Goal: Information Seeking & Learning: Learn about a topic

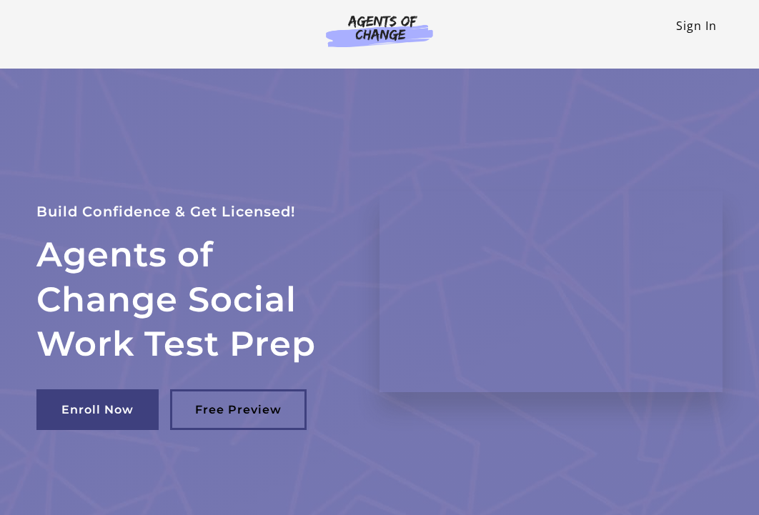
click at [681, 30] on link "Sign In" at bounding box center [696, 26] width 41 height 16
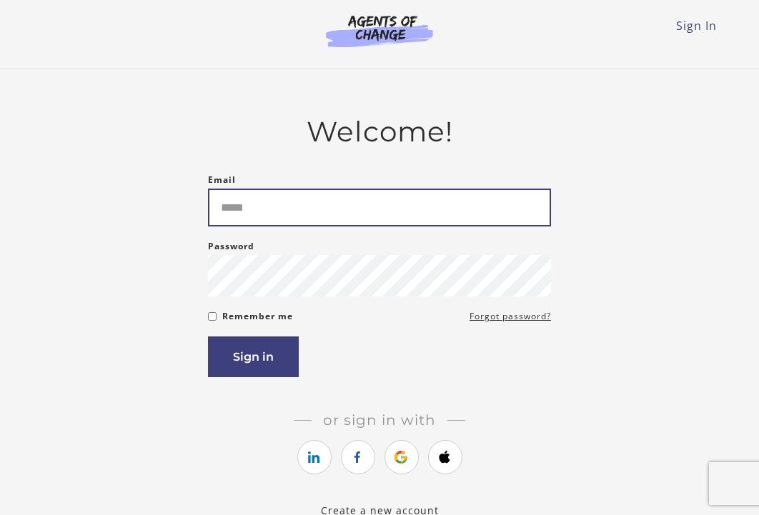
type input "**********"
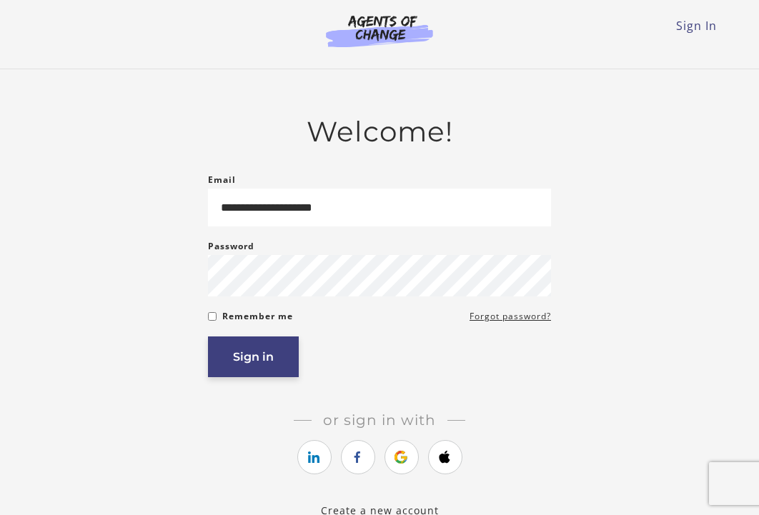
click at [284, 356] on button "Sign in" at bounding box center [253, 356] width 91 height 41
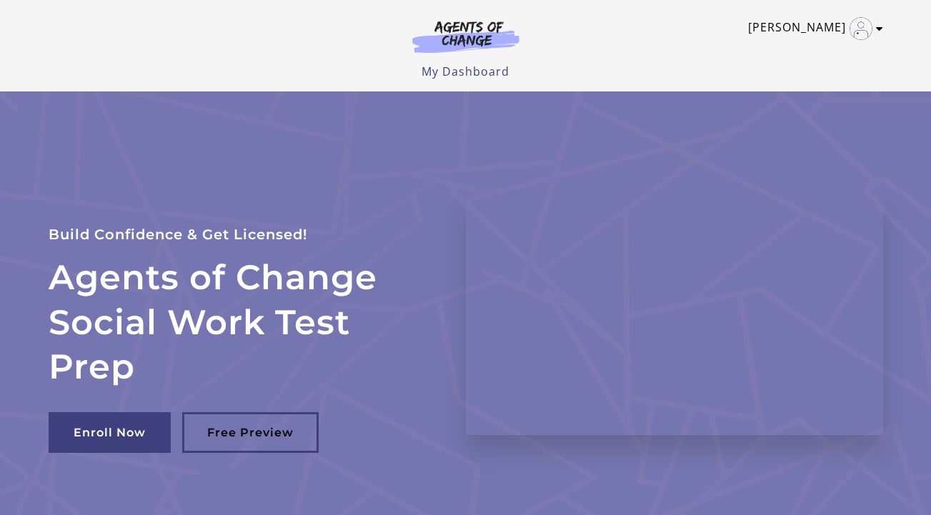
click at [758, 25] on link "[PERSON_NAME]" at bounding box center [812, 28] width 128 height 23
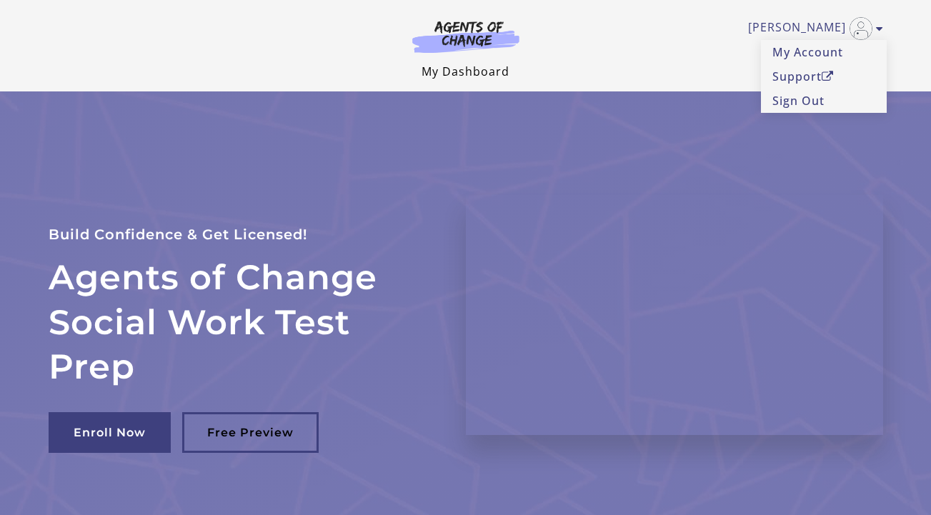
click at [484, 70] on link "My Dashboard" at bounding box center [465, 72] width 88 height 16
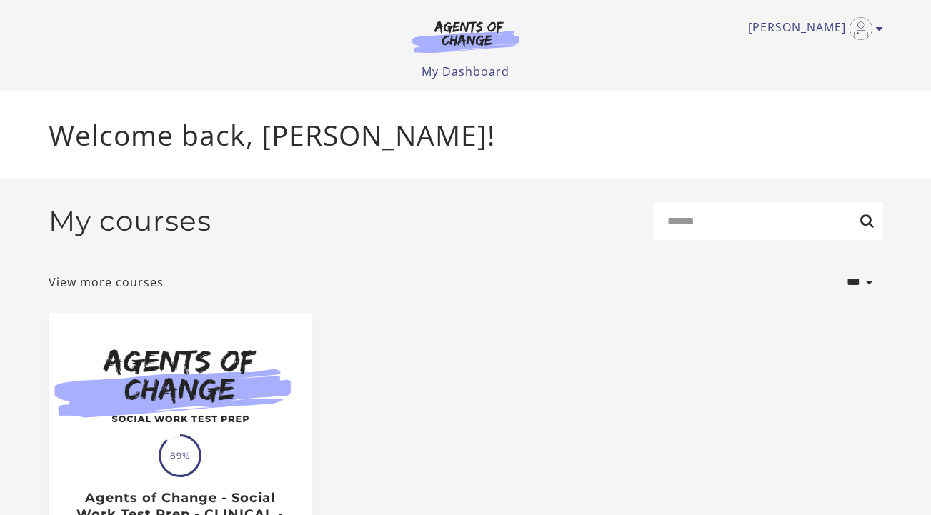
click at [413, 318] on ul "Translation missing: en.liquid.partials.dashboard_course_card.progress_descript…" at bounding box center [465, 466] width 857 height 306
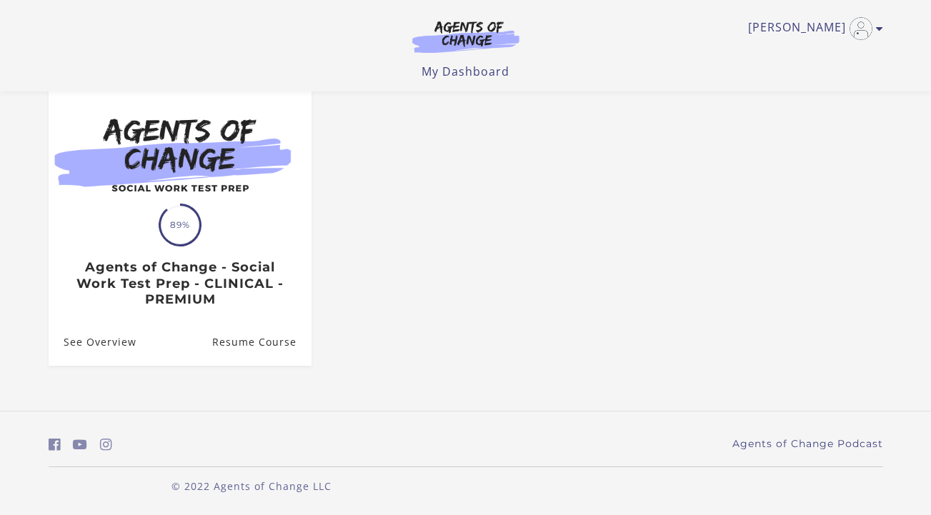
scroll to position [141, 0]
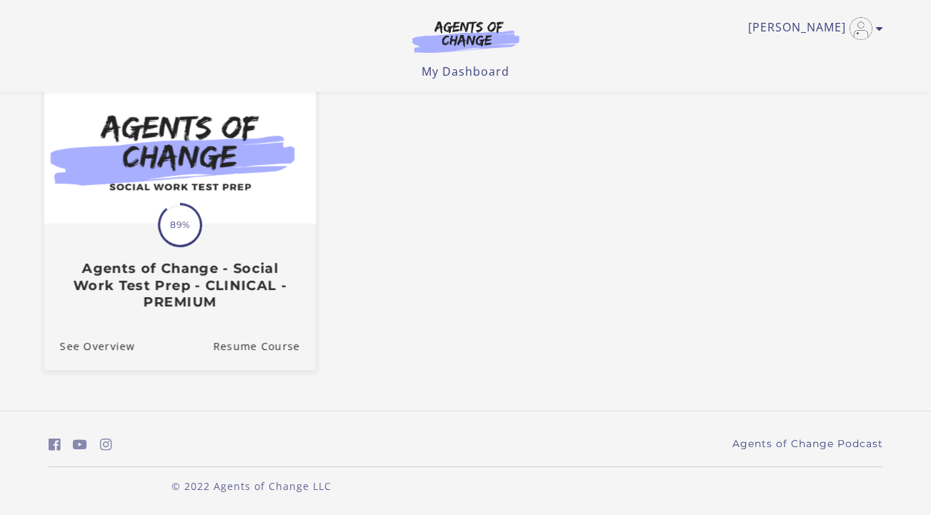
click at [244, 289] on h3 "Agents of Change - Social Work Test Prep - CLINICAL - PREMIUM" at bounding box center [179, 285] width 240 height 50
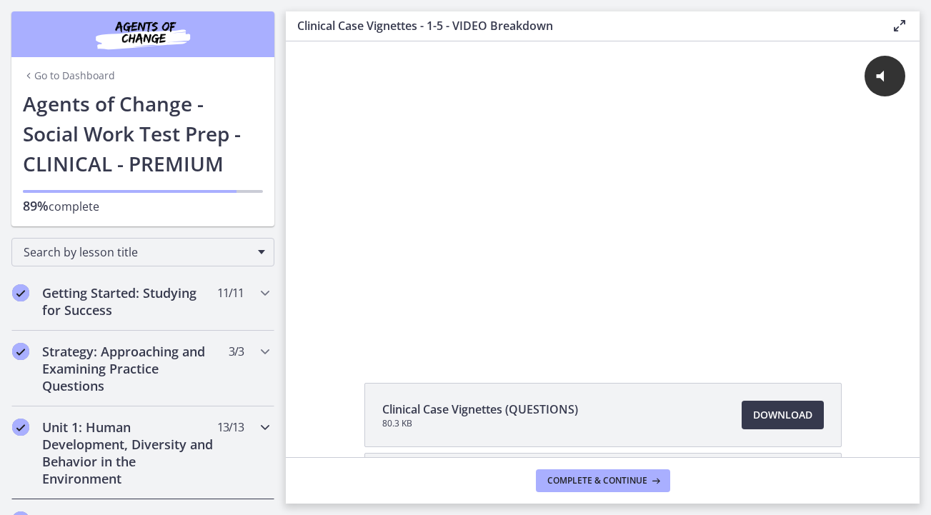
click at [260, 424] on icon "Chapters" at bounding box center [264, 427] width 17 height 17
click at [282, 301] on div "Getting Started: Studying for Success 11 / 11 Completed" at bounding box center [143, 301] width 286 height 59
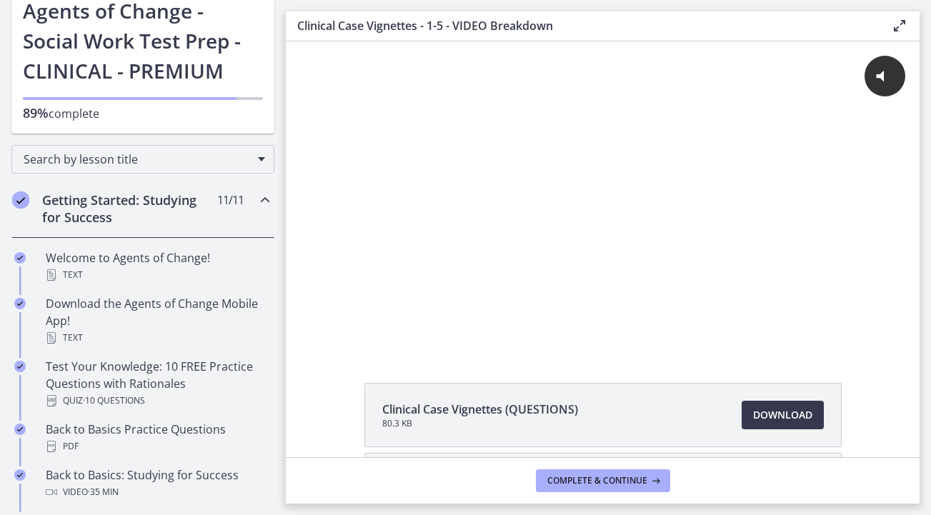
scroll to position [135, 0]
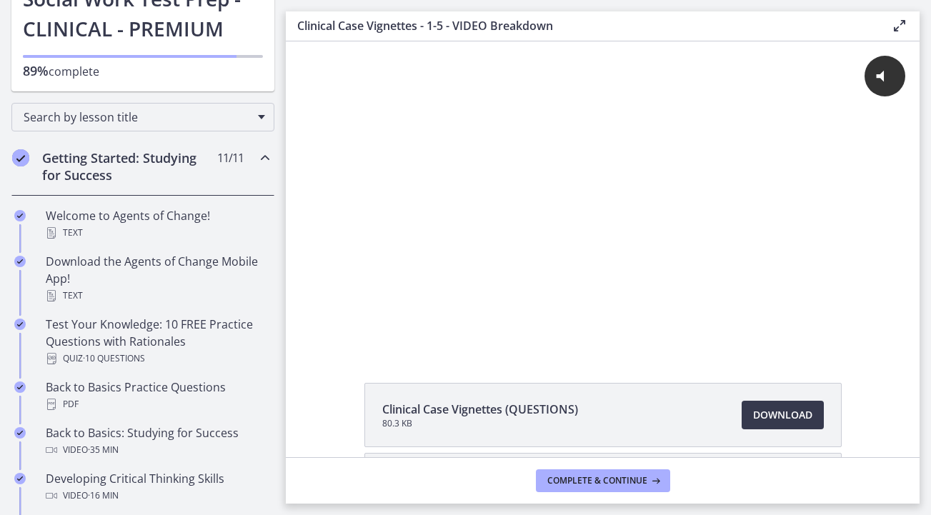
click at [269, 162] on icon "Chapters" at bounding box center [264, 157] width 17 height 17
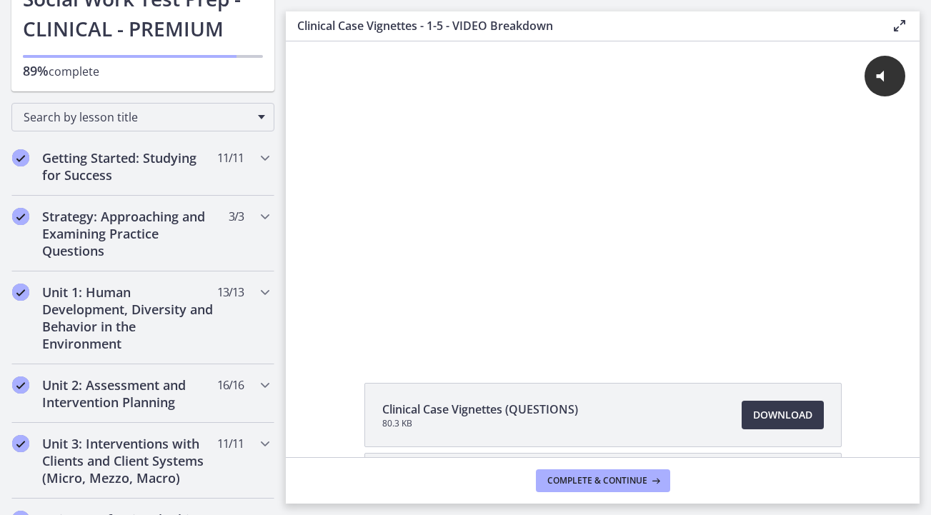
drag, startPoint x: 283, startPoint y: 170, endPoint x: 282, endPoint y: 209, distance: 38.6
click at [282, 209] on nav "Go to Dashboard Go to Dashboard Agents of Change - Social Work Test Prep - CLIN…" at bounding box center [143, 257] width 286 height 515
click at [264, 293] on icon "Chapters" at bounding box center [264, 292] width 17 height 17
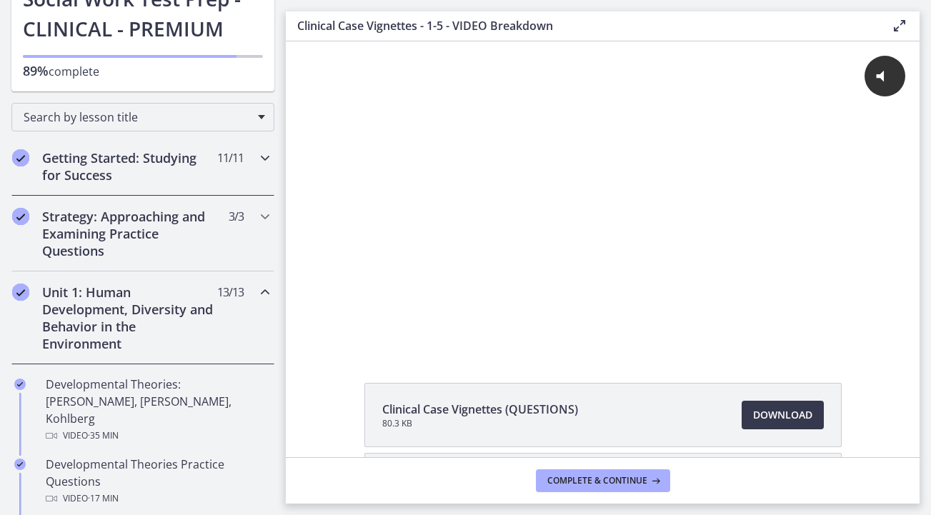
drag, startPoint x: 281, startPoint y: 164, endPoint x: 279, endPoint y: 151, distance: 12.3
click at [279, 151] on div "Getting Started: Studying for Success 11 / 11 Completed" at bounding box center [143, 166] width 286 height 59
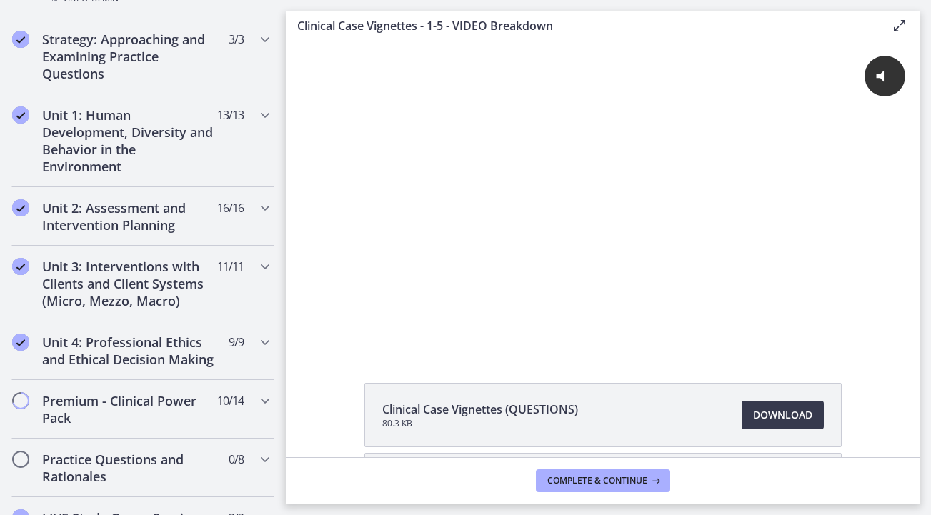
scroll to position [868, 0]
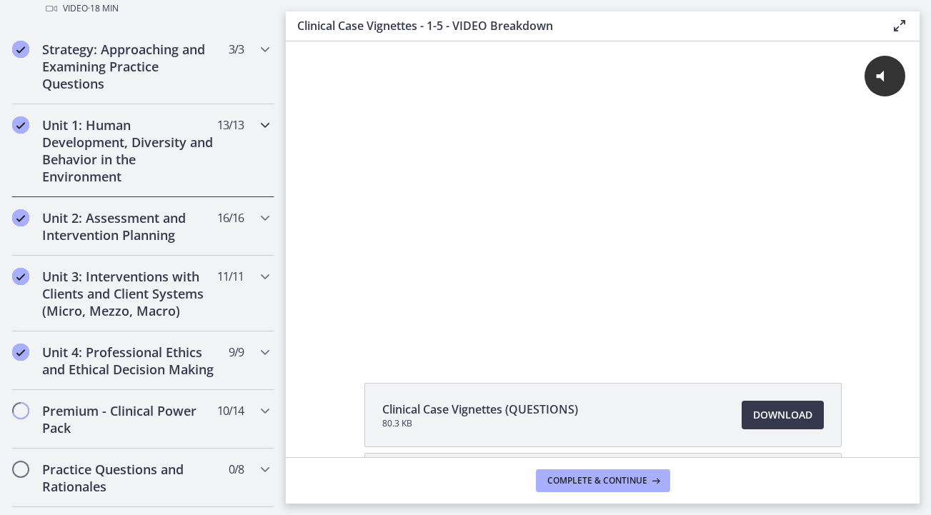
click at [262, 121] on icon "Chapters" at bounding box center [264, 124] width 17 height 17
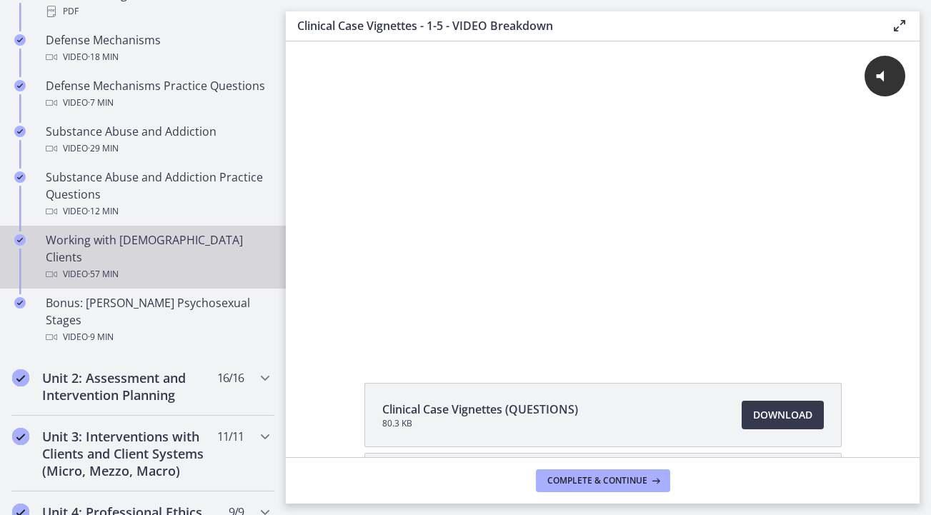
click at [96, 266] on span "· 57 min" at bounding box center [103, 274] width 31 height 17
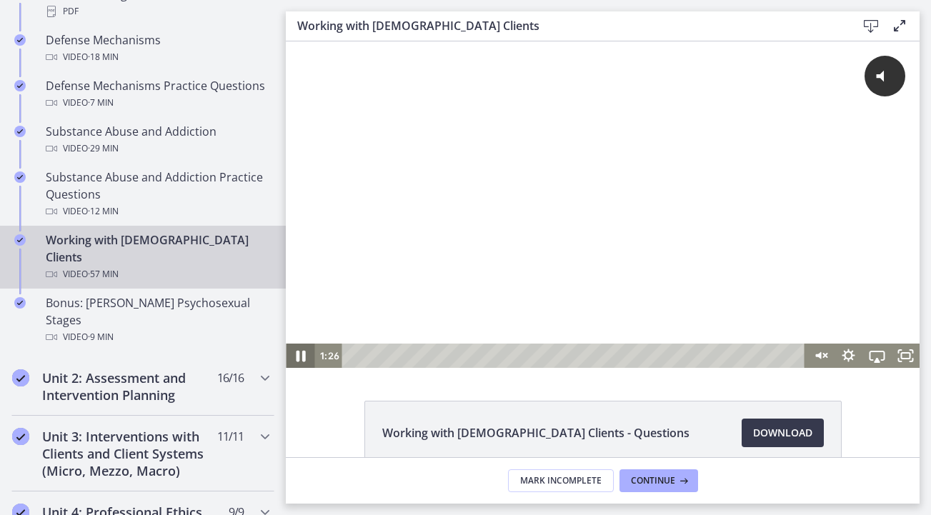
click at [306, 353] on icon "Pause" at bounding box center [300, 355] width 34 height 29
